Goal: Task Accomplishment & Management: Manage account settings

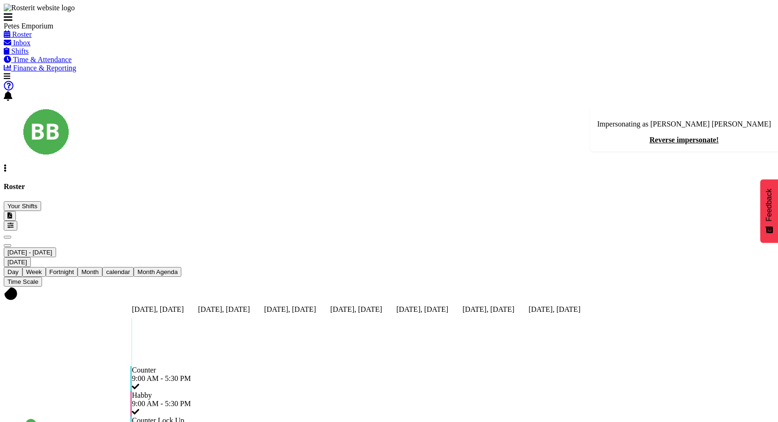
click at [59, 64] on span "Time & Attendance" at bounding box center [42, 60] width 59 height 8
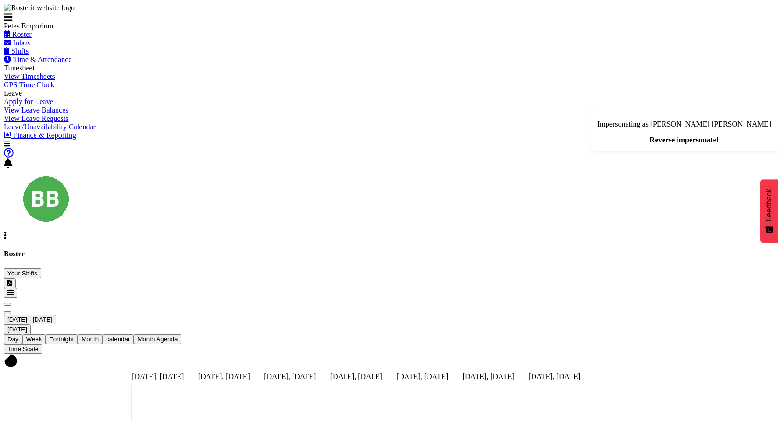
click at [35, 89] on span "GPS Time Clock" at bounding box center [29, 85] width 50 height 8
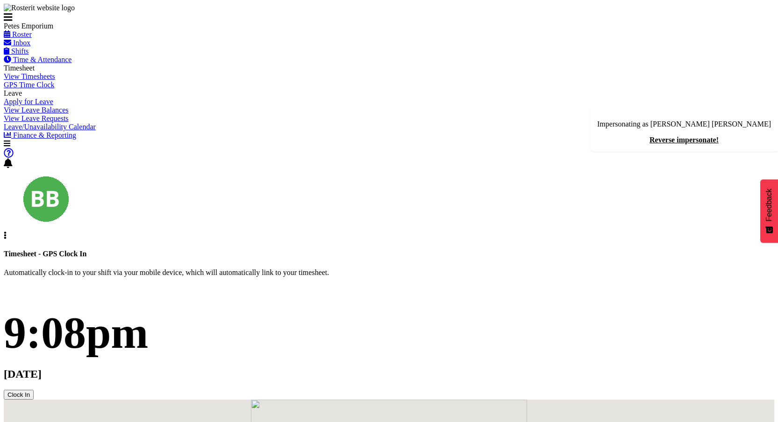
click at [55, 80] on span "View Timesheets" at bounding box center [29, 76] width 51 height 8
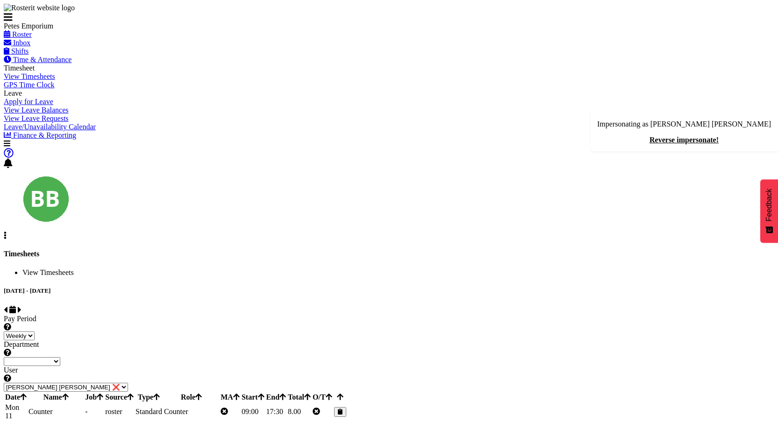
click at [21, 306] on span at bounding box center [20, 310] width 4 height 8
select select
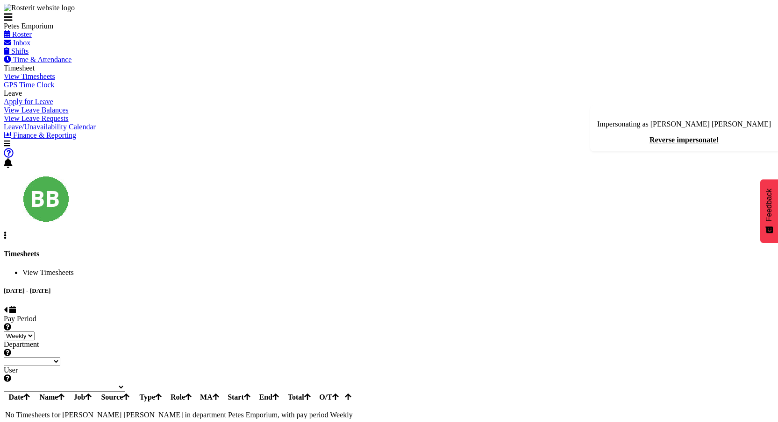
click at [7, 306] on span at bounding box center [6, 310] width 4 height 8
select select
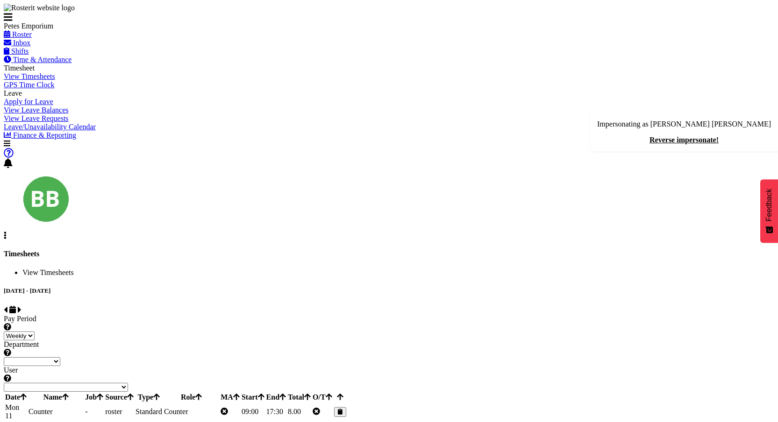
click at [7, 306] on span at bounding box center [6, 310] width 4 height 8
select select
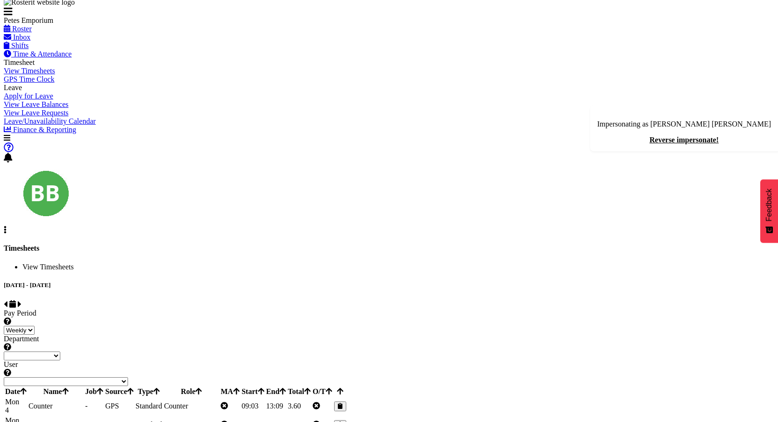
scroll to position [11, 0]
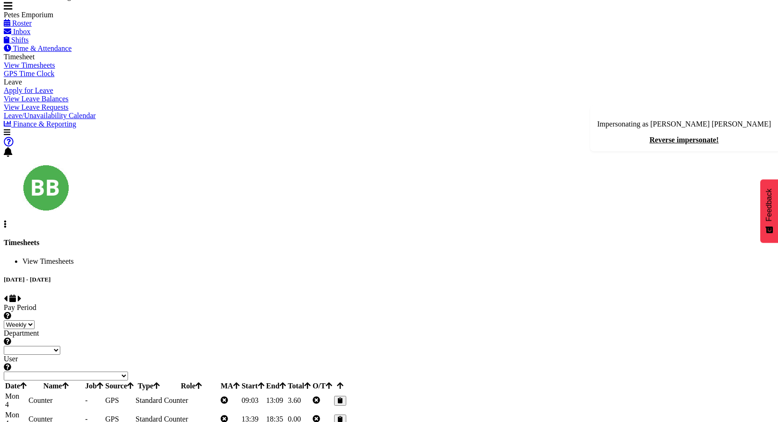
click at [265, 392] on td "09:03" at bounding box center [253, 401] width 24 height 18
click at [286, 392] on td "13:09" at bounding box center [276, 401] width 21 height 18
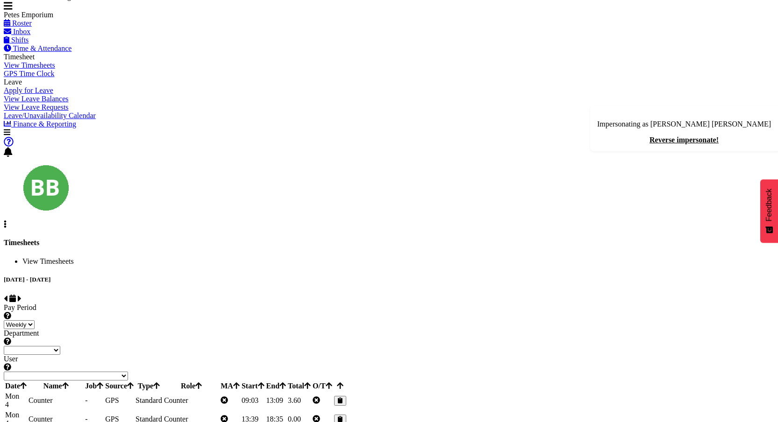
click at [286, 392] on td "13:09" at bounding box center [276, 401] width 21 height 18
click at [21, 295] on span at bounding box center [20, 299] width 4 height 8
select select
click at [7, 295] on span at bounding box center [6, 299] width 4 height 8
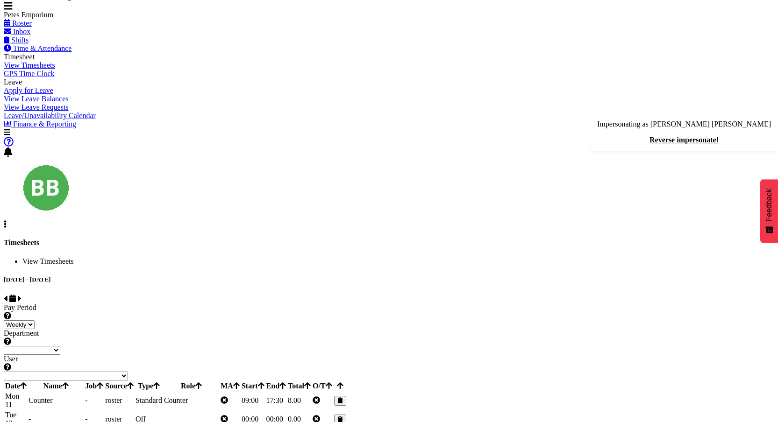
select select
click at [265, 392] on td "09:03" at bounding box center [253, 401] width 24 height 18
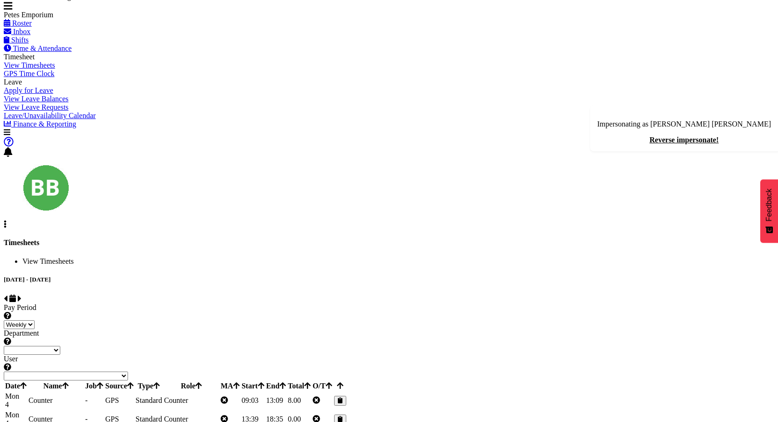
drag, startPoint x: 574, startPoint y: 234, endPoint x: 658, endPoint y: 232, distance: 84.6
click at [265, 392] on td "09:03" at bounding box center [253, 401] width 24 height 18
drag, startPoint x: 658, startPoint y: 232, endPoint x: 647, endPoint y: 233, distance: 11.2
click at [311, 392] on td "8.00" at bounding box center [299, 401] width 24 height 18
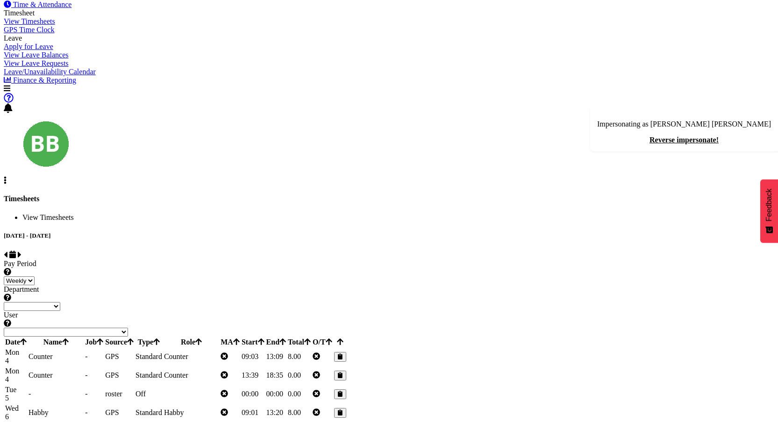
scroll to position [50, 0]
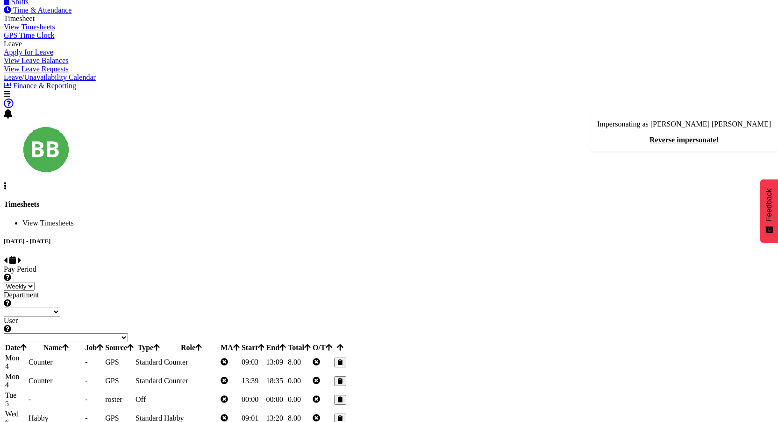
click at [21, 256] on span at bounding box center [20, 260] width 4 height 8
select select
click at [7, 256] on span at bounding box center [6, 260] width 4 height 8
select select
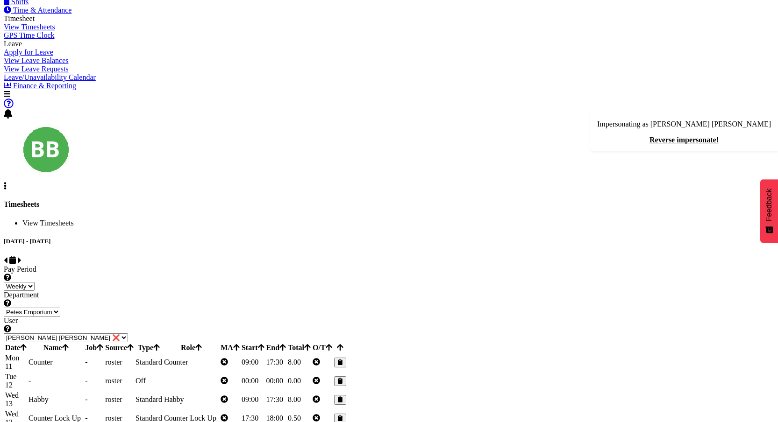
select select
click at [311, 354] on td "3.60" at bounding box center [299, 363] width 24 height 18
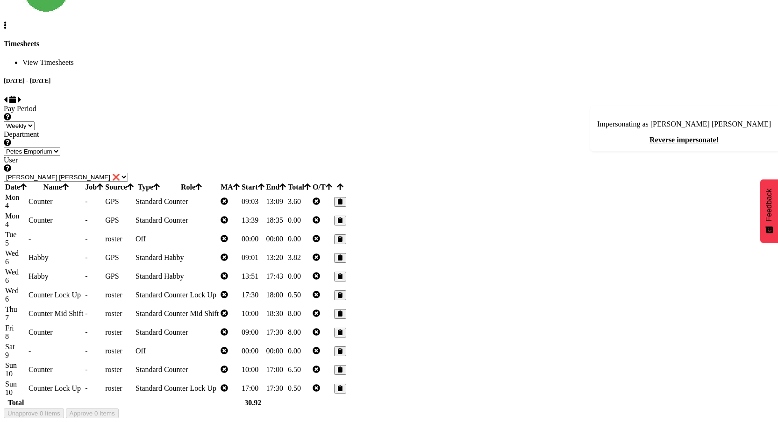
scroll to position [65, 0]
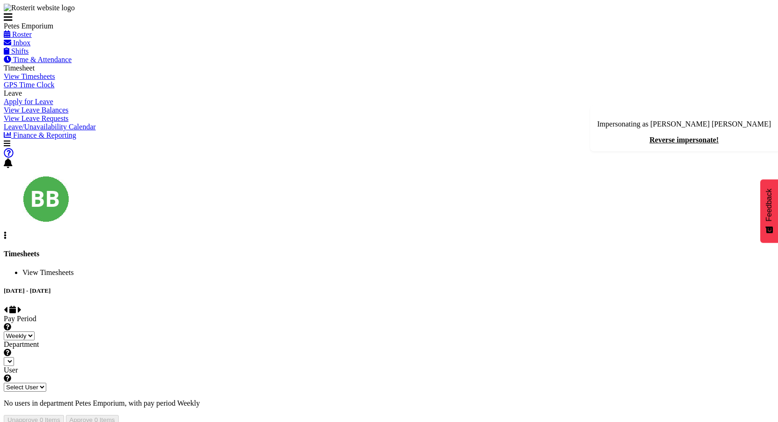
select select
click at [366, 288] on div "View Timesheets August 11th - August 17th 2025 Pay Period Select which pay peri…" at bounding box center [389, 347] width 770 height 157
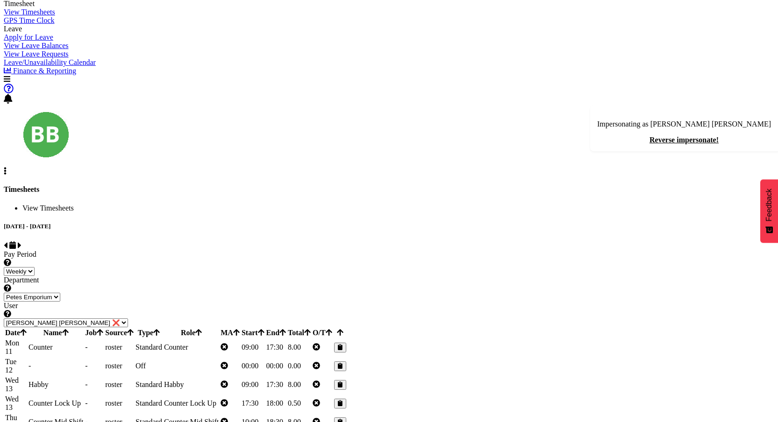
scroll to position [66, 0]
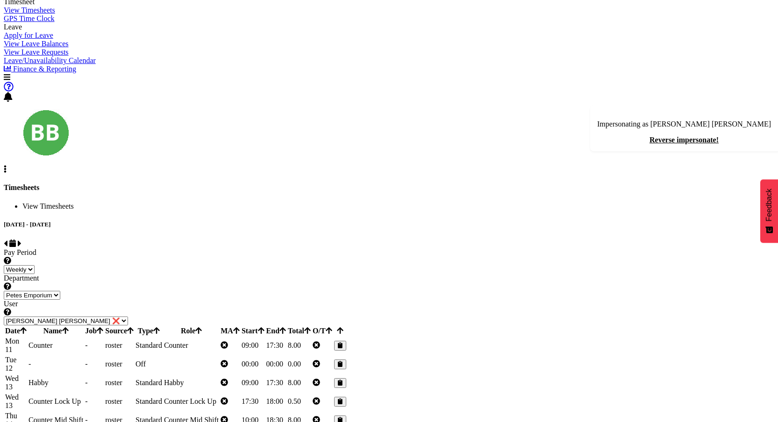
click at [219, 355] on td at bounding box center [191, 364] width 56 height 18
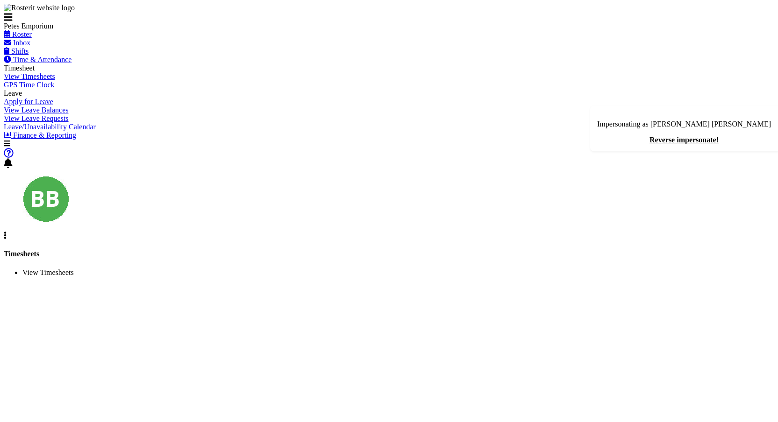
scroll to position [35, 0]
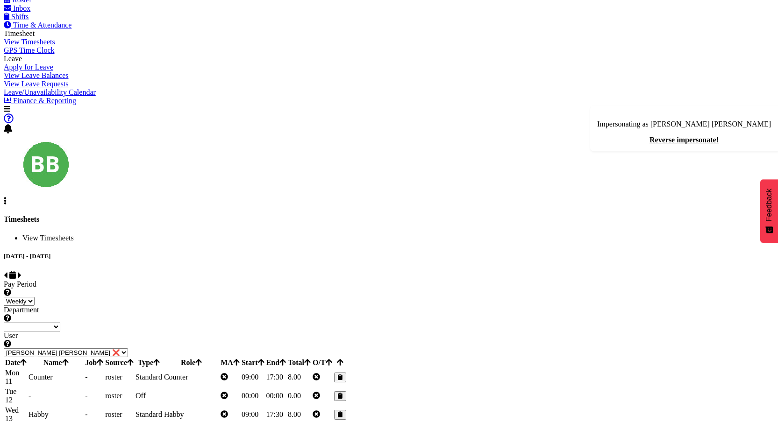
click at [7, 271] on span at bounding box center [6, 275] width 4 height 8
select select
click at [286, 369] on td "13:09" at bounding box center [276, 378] width 21 height 18
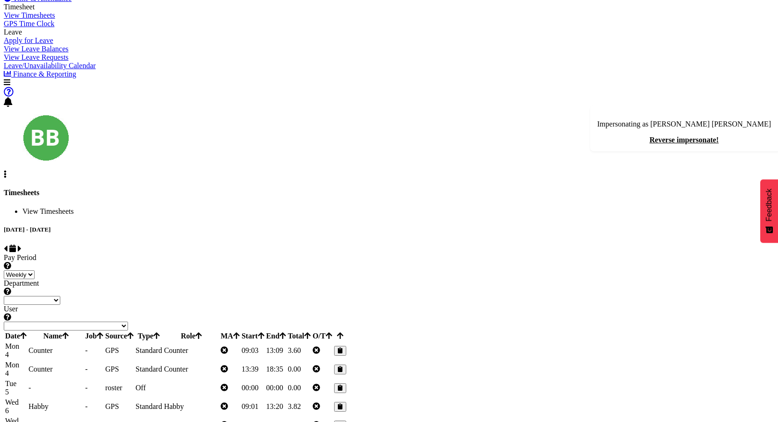
drag, startPoint x: 568, startPoint y: 184, endPoint x: 659, endPoint y: 185, distance: 91.1
click at [347, 342] on tr "Mon 4 Counter - GPS Standard Counter 09:03 13:09 3.60" at bounding box center [176, 351] width 342 height 18
click at [311, 342] on td "3.60" at bounding box center [299, 351] width 24 height 18
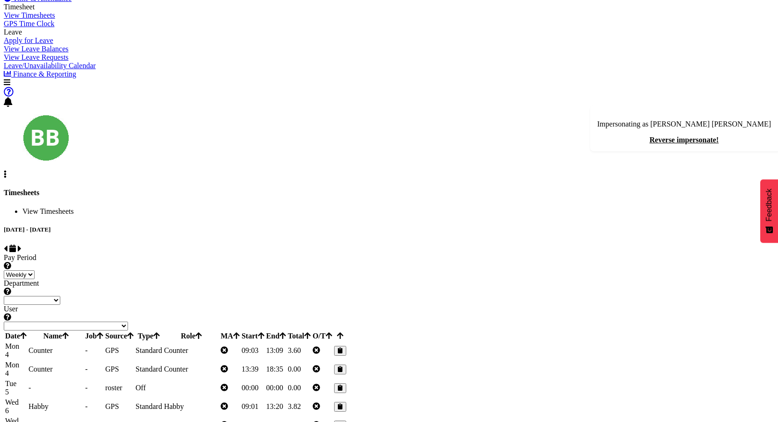
click at [311, 342] on td "3.60" at bounding box center [299, 351] width 24 height 18
drag, startPoint x: 567, startPoint y: 184, endPoint x: 632, endPoint y: 183, distance: 65.4
click at [347, 342] on tr "Mon 4 Counter - GPS Standard Counter 09:03 13:09 3.60" at bounding box center [176, 351] width 342 height 18
click at [265, 342] on td "09:03" at bounding box center [253, 351] width 24 height 18
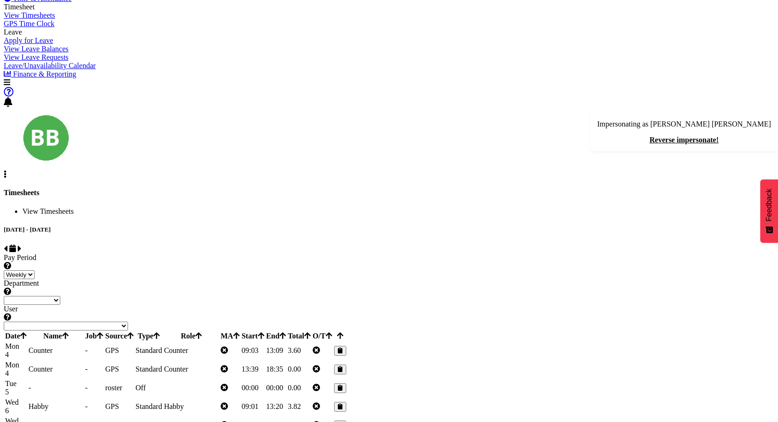
click at [265, 342] on td "09:03" at bounding box center [253, 351] width 24 height 18
drag, startPoint x: 584, startPoint y: 183, endPoint x: 632, endPoint y: 183, distance: 47.6
click at [347, 342] on tr "Mon 4 Counter - GPS Standard Counter 09:03 13:09 3.60" at bounding box center [176, 351] width 342 height 18
click at [286, 342] on td "13:09" at bounding box center [276, 351] width 21 height 18
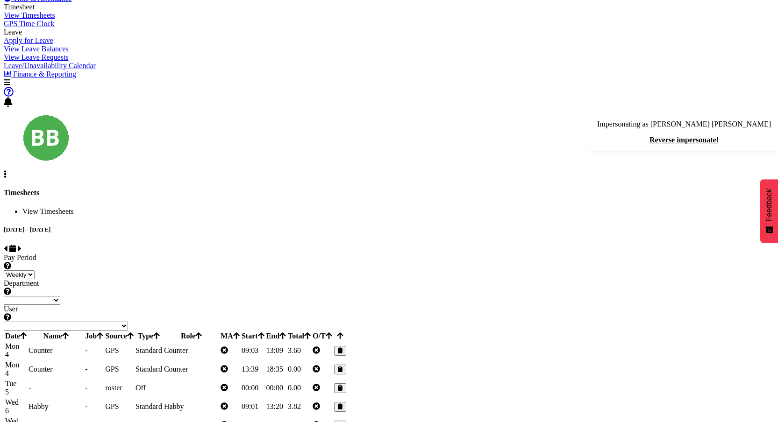
click at [265, 342] on td "09:03" at bounding box center [253, 351] width 24 height 18
click at [311, 342] on td "3.60" at bounding box center [299, 351] width 24 height 18
click at [286, 342] on td "13:09" at bounding box center [276, 351] width 21 height 18
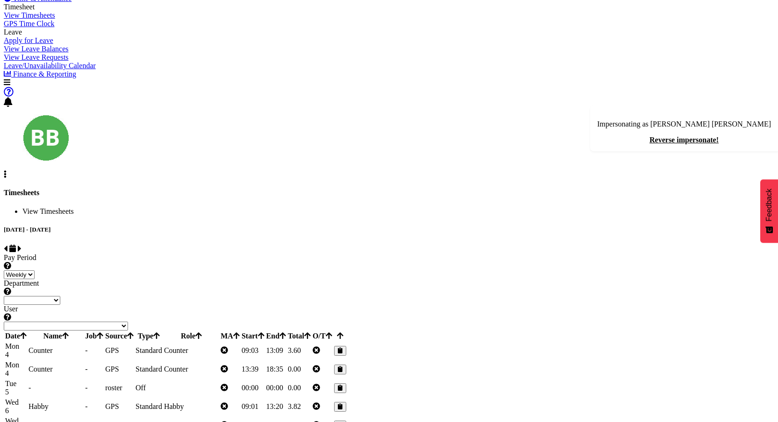
click at [286, 342] on td "13:09" at bounding box center [276, 351] width 21 height 18
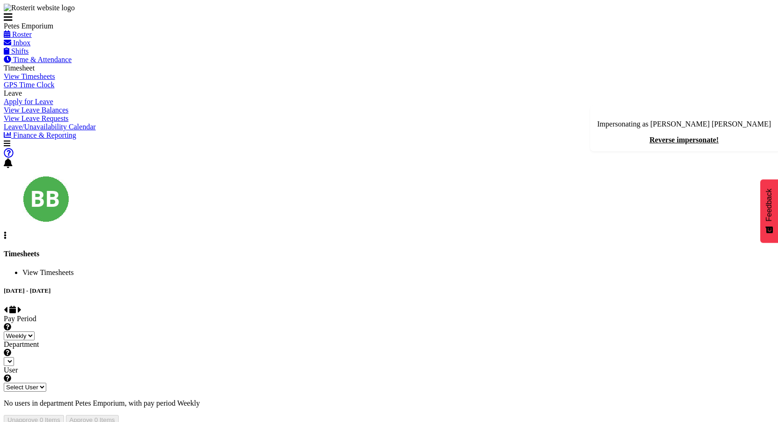
scroll to position [35, 0]
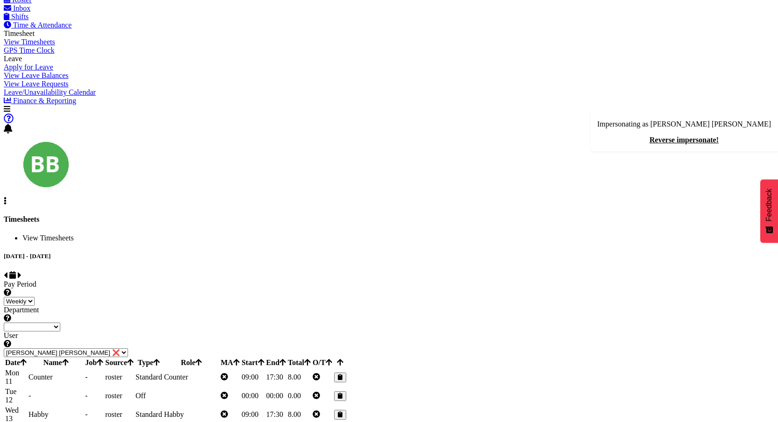
click at [518, 253] on div "[DATE] - [DATE]" at bounding box center [389, 267] width 770 height 28
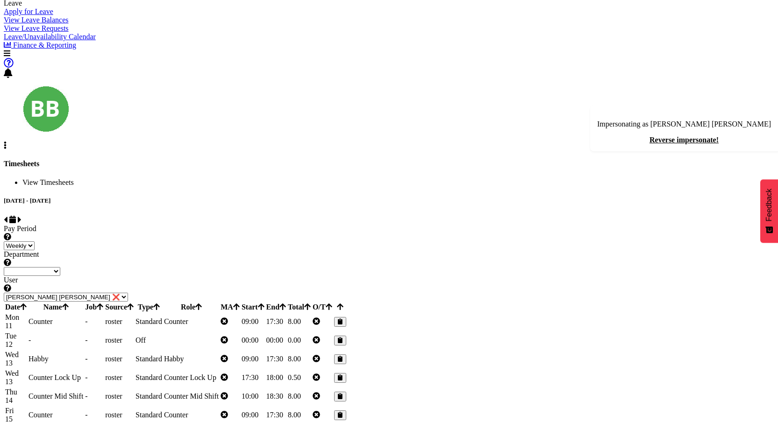
scroll to position [85, 0]
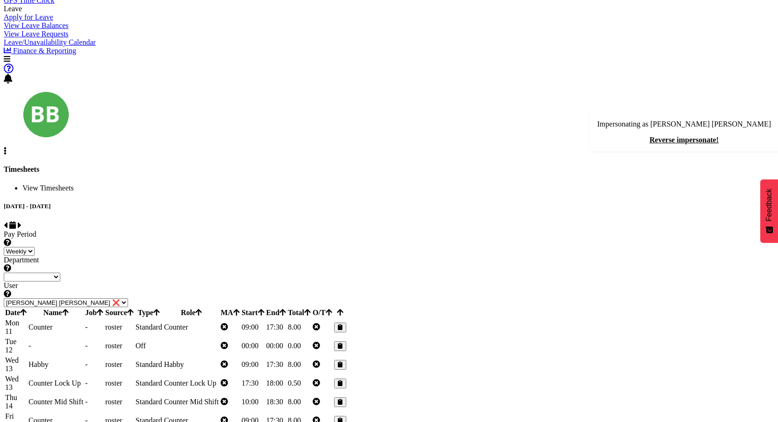
click at [7, 221] on span at bounding box center [6, 225] width 4 height 8
select select
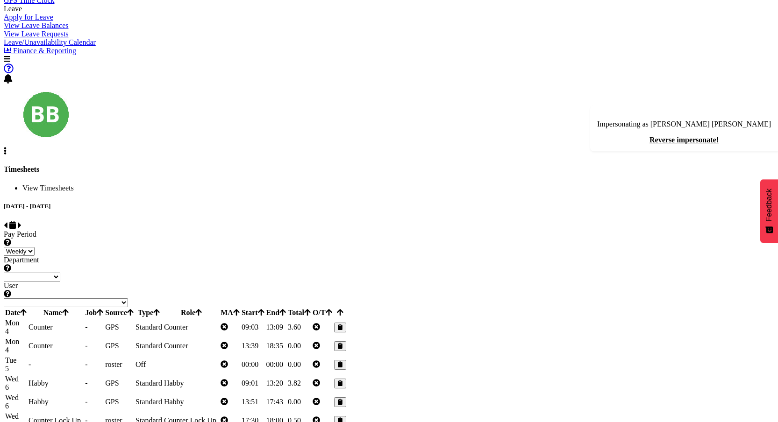
drag, startPoint x: 452, startPoint y: 163, endPoint x: 669, endPoint y: 156, distance: 217.7
click at [347, 319] on tr "Mon 4 Counter - GPS Standard Counter 09:03 13:09 3.60" at bounding box center [176, 328] width 342 height 18
click at [311, 319] on td "3.60" at bounding box center [299, 328] width 24 height 18
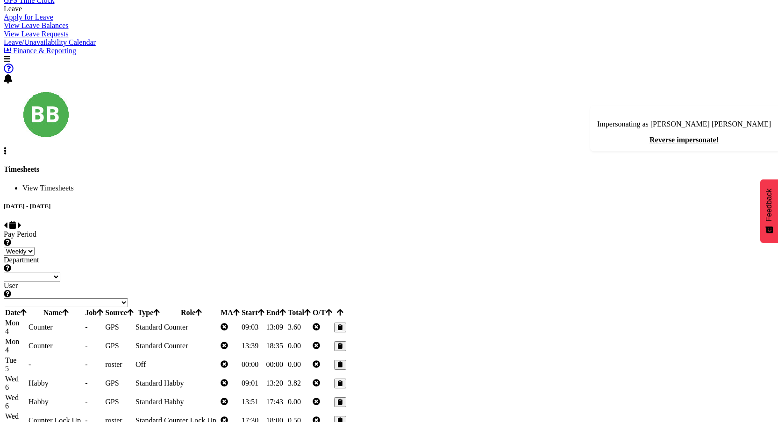
click at [286, 319] on td "13:09" at bounding box center [276, 328] width 21 height 18
drag, startPoint x: 202, startPoint y: 166, endPoint x: 688, endPoint y: 165, distance: 486.2
click at [347, 319] on tr "Mon 4 Counter - GPS Standard Counter 09:03 13:09 3.60" at bounding box center [176, 328] width 342 height 18
click at [311, 319] on td "3.60" at bounding box center [299, 328] width 24 height 18
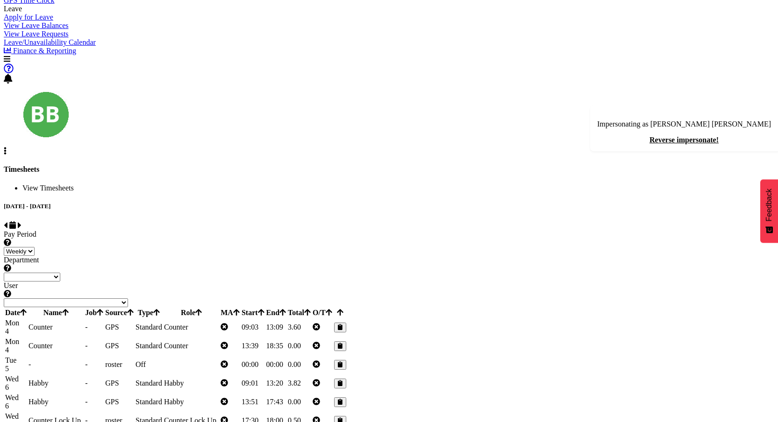
click at [311, 319] on td "3.60" at bounding box center [299, 328] width 24 height 18
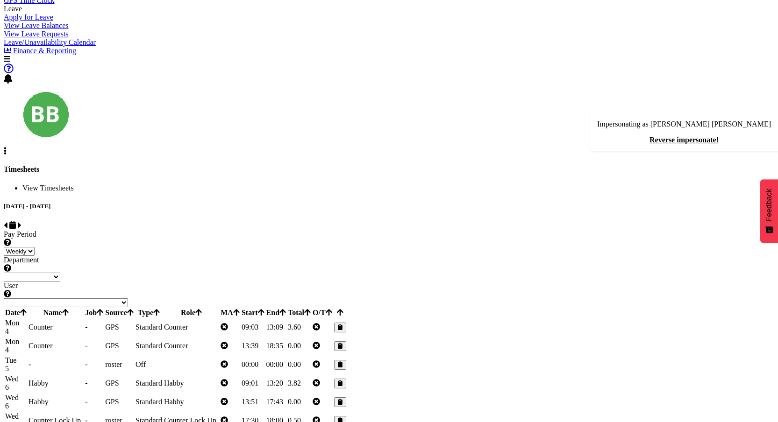
click at [21, 221] on span at bounding box center [20, 225] width 4 height 8
select select
click at [7, 221] on span at bounding box center [6, 225] width 4 height 8
select select
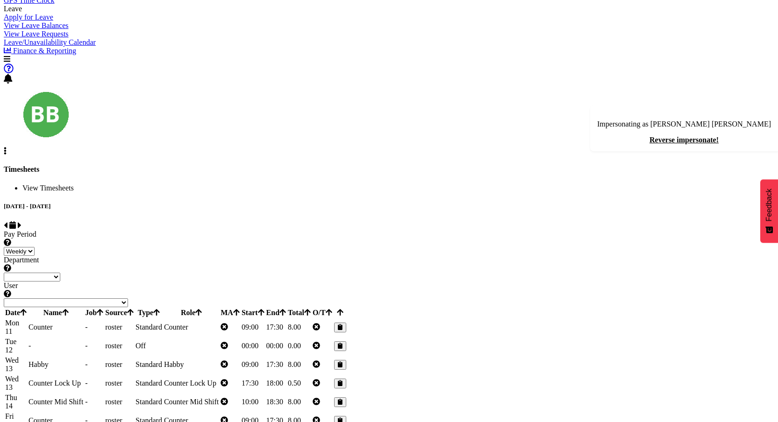
select select
drag, startPoint x: 632, startPoint y: 160, endPoint x: 669, endPoint y: 159, distance: 36.4
click at [347, 319] on tr "Mon 4 Counter - GPS Standard Counter 09:03 13:09 8.00" at bounding box center [176, 328] width 342 height 18
click at [311, 319] on td "8.00" at bounding box center [299, 328] width 24 height 18
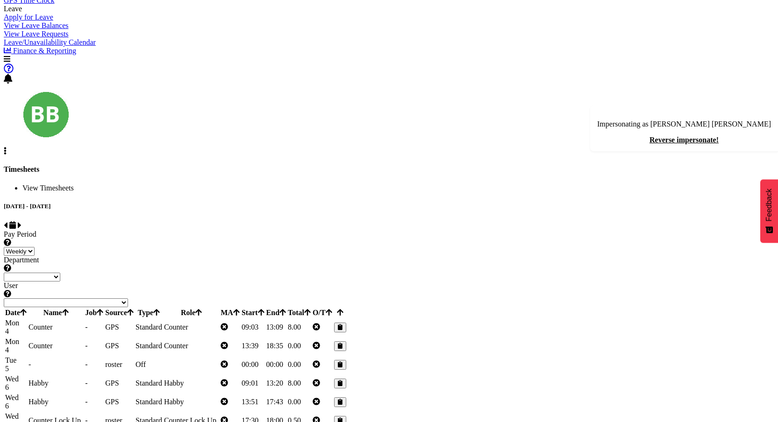
click at [311, 319] on td "8.00" at bounding box center [299, 328] width 24 height 18
click at [628, 230] on div "Pay Period Select which pay period you would like to view. Weekly Department Se…" at bounding box center [389, 268] width 770 height 77
